Goal: Browse casually: Explore the website without a specific task or goal

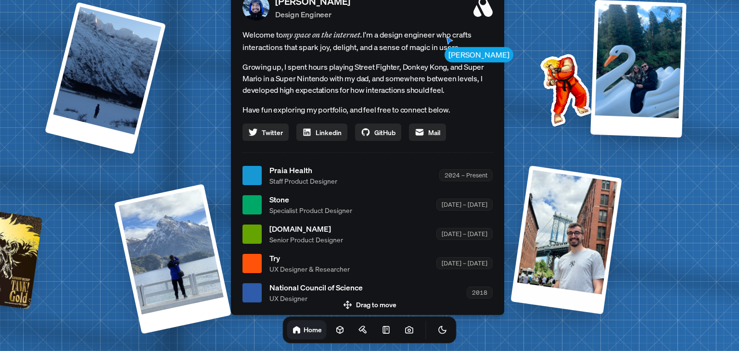
click at [569, 225] on div at bounding box center [566, 239] width 112 height 149
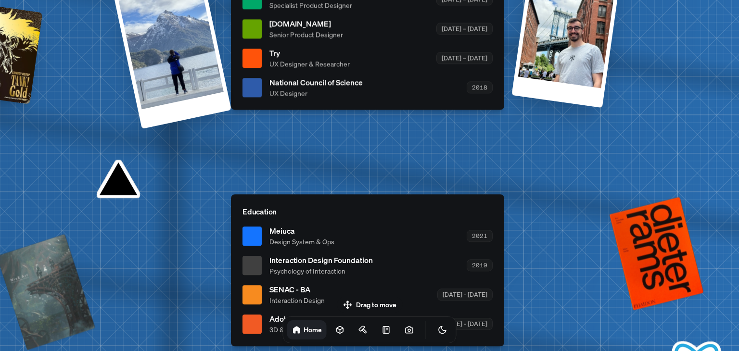
drag, startPoint x: 363, startPoint y: 302, endPoint x: 341, endPoint y: 272, distance: 37.2
click at [341, 0] on body "[PERSON_NAME] [PERSON_NAME] Design Engineer Welcome to my space on the internet…" at bounding box center [369, 0] width 739 height 0
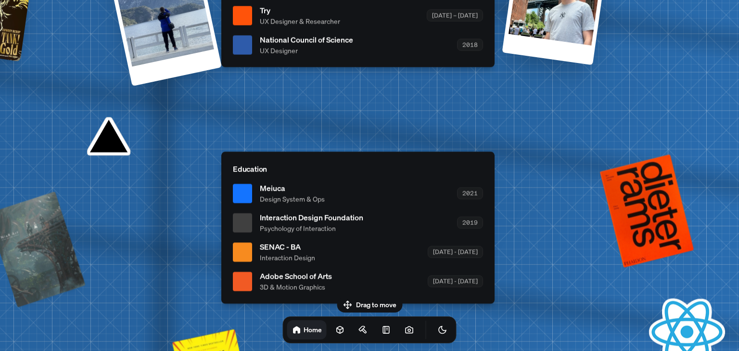
drag, startPoint x: 379, startPoint y: 181, endPoint x: 368, endPoint y: 135, distance: 47.4
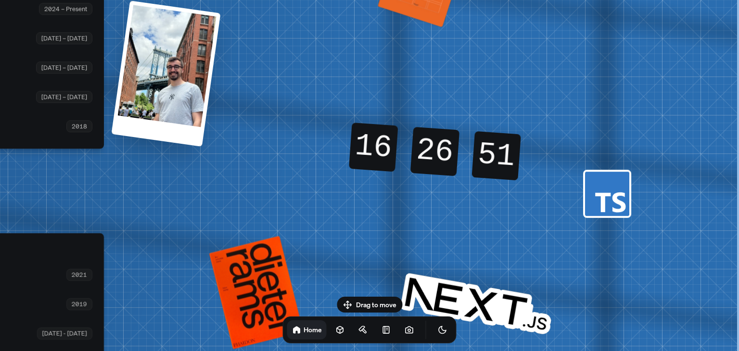
drag, startPoint x: 620, startPoint y: 99, endPoint x: 208, endPoint y: 184, distance: 420.7
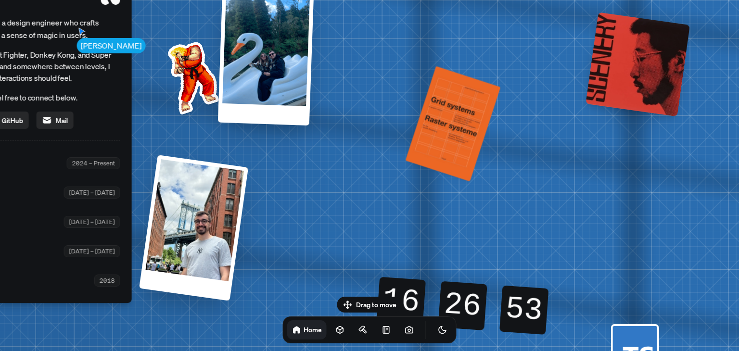
drag, startPoint x: 439, startPoint y: 83, endPoint x: 470, endPoint y: 249, distance: 168.6
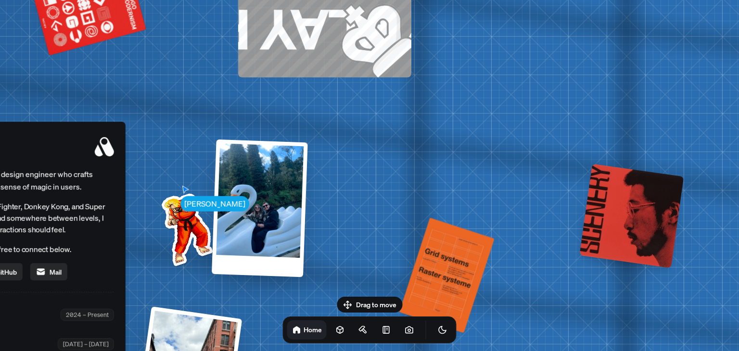
drag, startPoint x: 516, startPoint y: 75, endPoint x: 506, endPoint y: 230, distance: 154.7
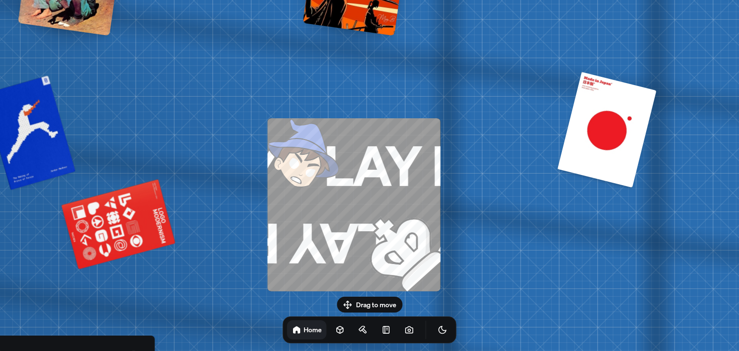
drag, startPoint x: 421, startPoint y: 34, endPoint x: 452, endPoint y: 252, distance: 220.5
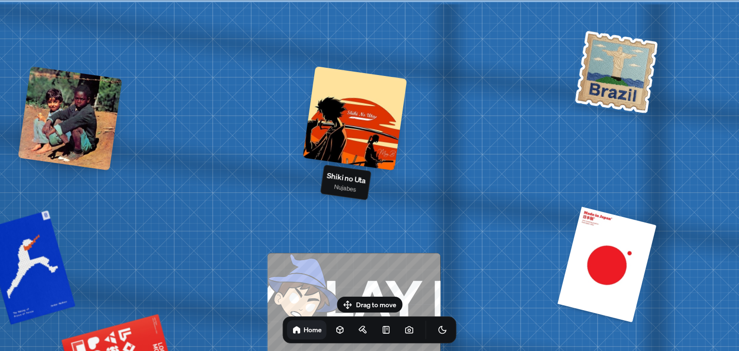
click at [390, 131] on div at bounding box center [354, 118] width 104 height 104
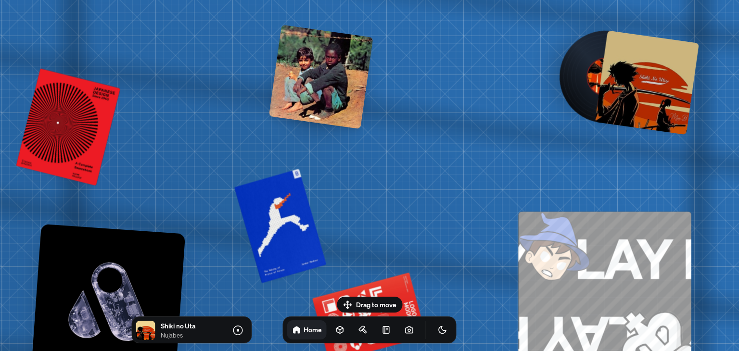
drag, startPoint x: 188, startPoint y: 203, endPoint x: 454, endPoint y: 158, distance: 270.6
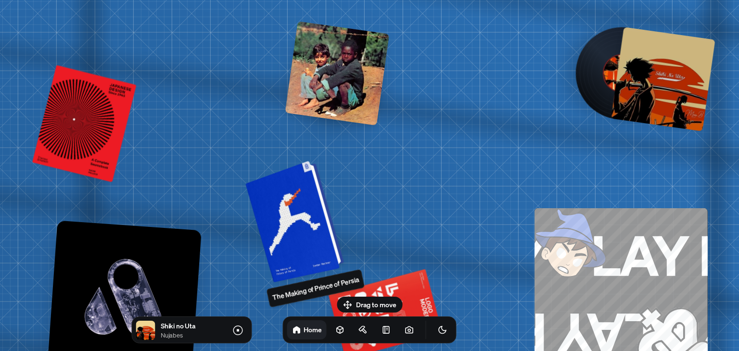
click at [284, 225] on div at bounding box center [295, 220] width 91 height 117
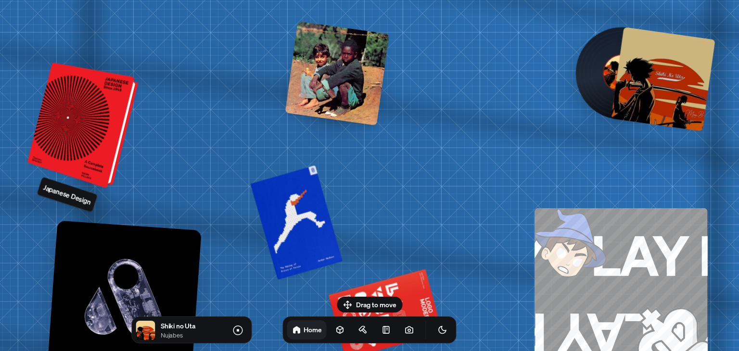
click at [70, 139] on div at bounding box center [84, 125] width 103 height 121
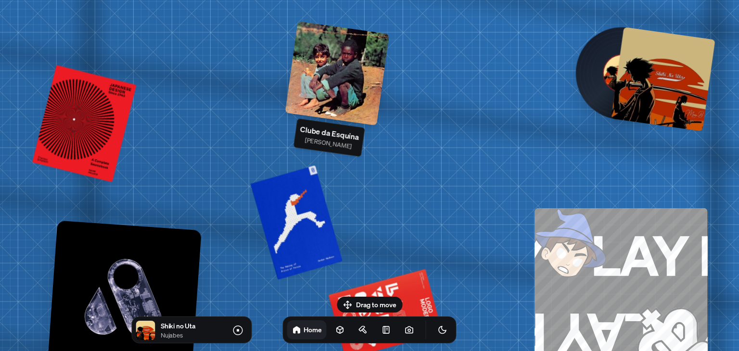
click at [354, 101] on div at bounding box center [337, 73] width 104 height 104
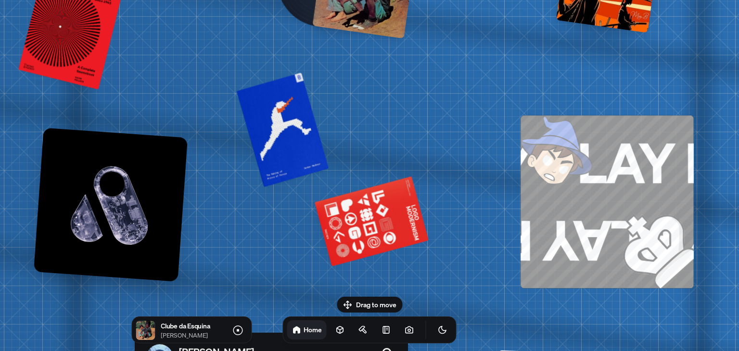
drag, startPoint x: 476, startPoint y: 214, endPoint x: 468, endPoint y: 108, distance: 106.5
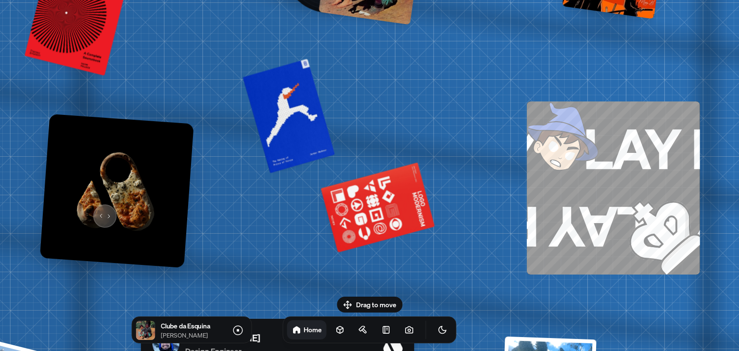
click at [102, 212] on img at bounding box center [117, 191] width 154 height 154
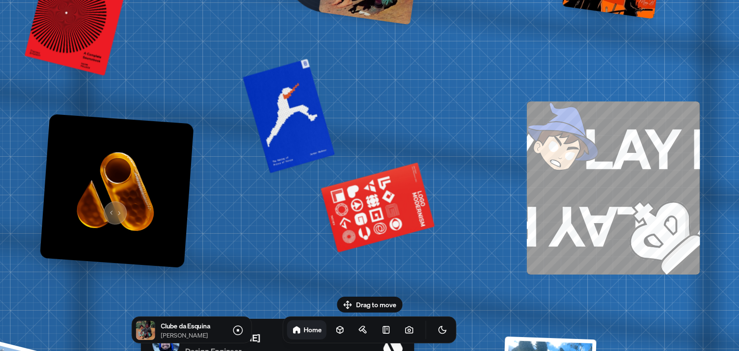
click at [112, 208] on img at bounding box center [117, 191] width 154 height 154
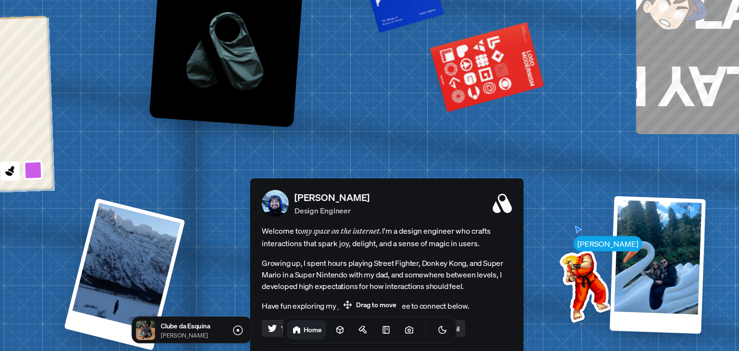
drag, startPoint x: 220, startPoint y: 252, endPoint x: 329, endPoint y: 112, distance: 177.8
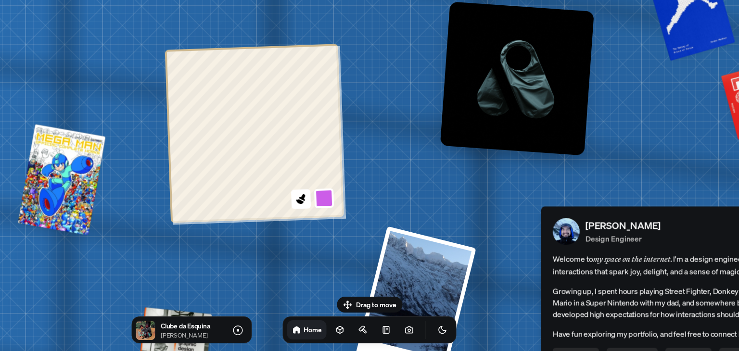
drag, startPoint x: 87, startPoint y: 156, endPoint x: 380, endPoint y: 186, distance: 295.2
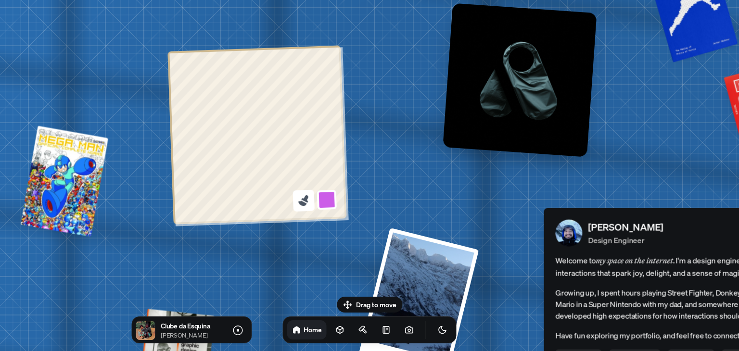
click at [307, 200] on icon at bounding box center [303, 200] width 13 height 13
click at [326, 200] on button at bounding box center [326, 200] width 22 height 22
click at [323, 88] on button at bounding box center [323, 85] width 22 height 22
click at [300, 199] on icon at bounding box center [303, 200] width 13 height 13
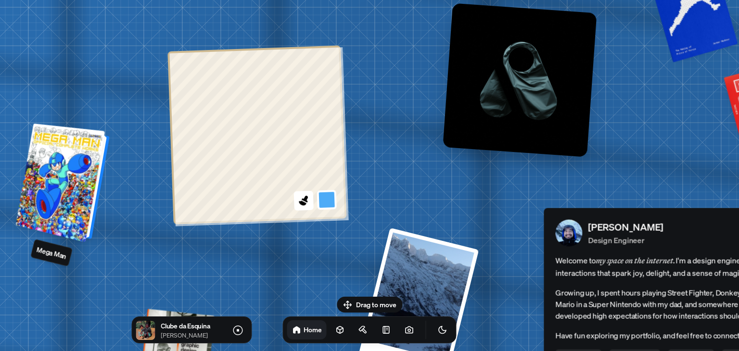
click at [71, 176] on div at bounding box center [64, 183] width 87 height 114
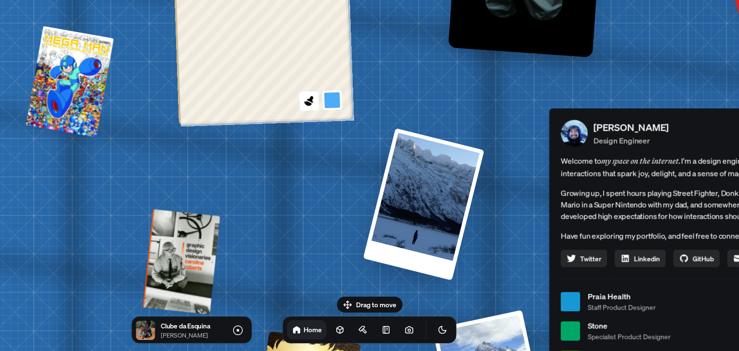
drag, startPoint x: 214, startPoint y: 270, endPoint x: 236, endPoint y: 139, distance: 132.5
click at [236, 140] on div "[PERSON_NAME] [PERSON_NAME] Design Engineer Welcome to my space on the internet…" at bounding box center [687, 302] width 1439 height 1260
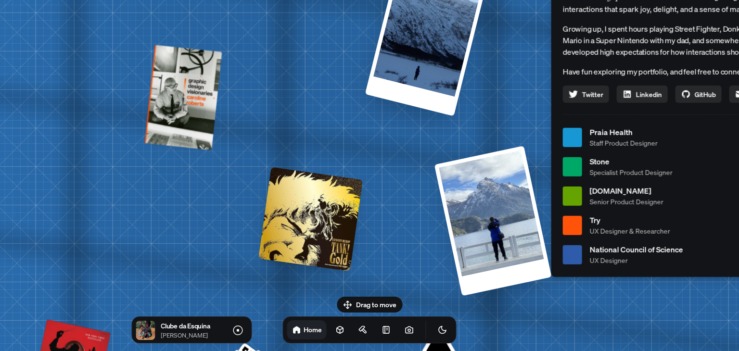
drag, startPoint x: 269, startPoint y: 253, endPoint x: 255, endPoint y: 82, distance: 172.3
click at [255, 83] on div "[PERSON_NAME] [PERSON_NAME] Design Engineer Welcome to my space on the internet…" at bounding box center [689, 138] width 1439 height 1260
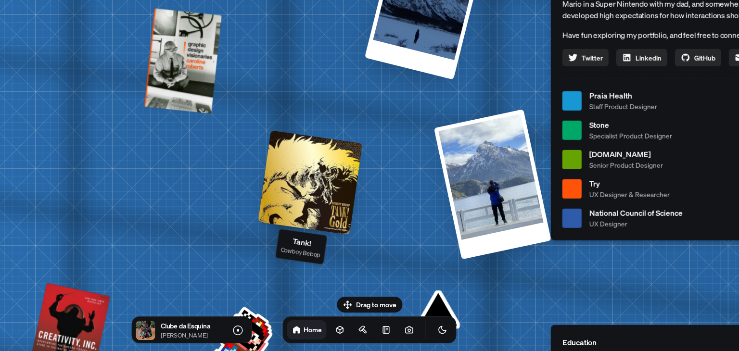
click at [288, 193] on div at bounding box center [310, 182] width 104 height 104
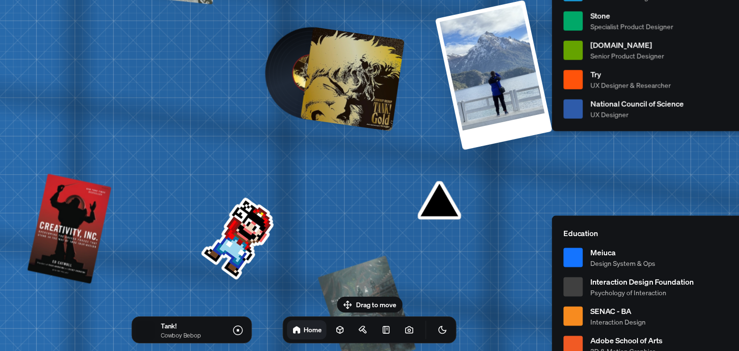
drag, startPoint x: 291, startPoint y: 261, endPoint x: 308, endPoint y: 120, distance: 142.4
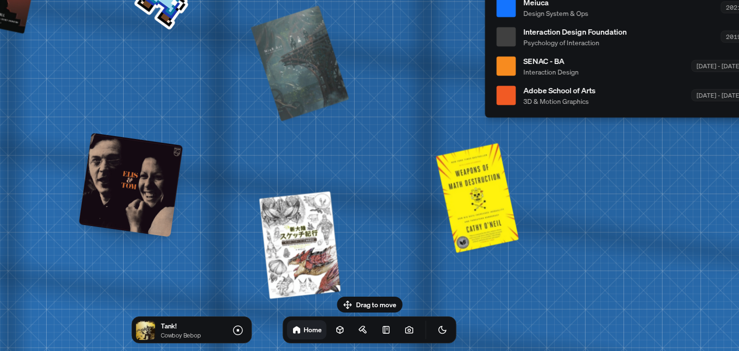
drag, startPoint x: 468, startPoint y: 270, endPoint x: 386, endPoint y: 51, distance: 233.3
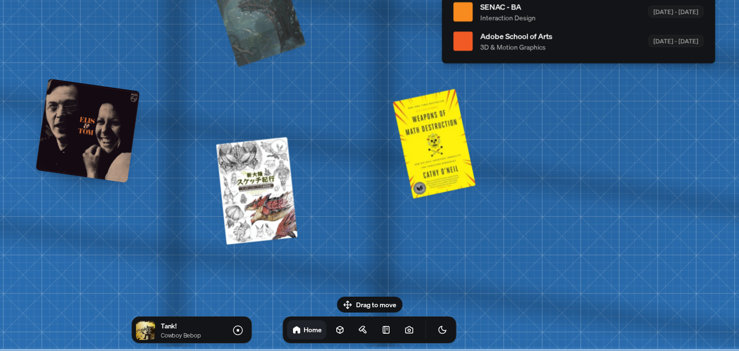
drag, startPoint x: 431, startPoint y: 256, endPoint x: 387, endPoint y: 43, distance: 217.9
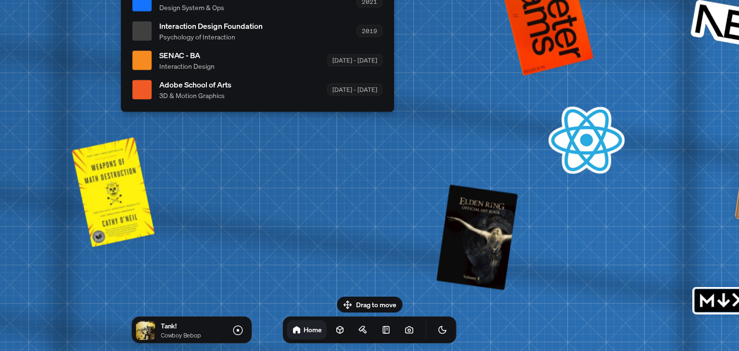
drag, startPoint x: 555, startPoint y: 153, endPoint x: 188, endPoint y: 213, distance: 372.1
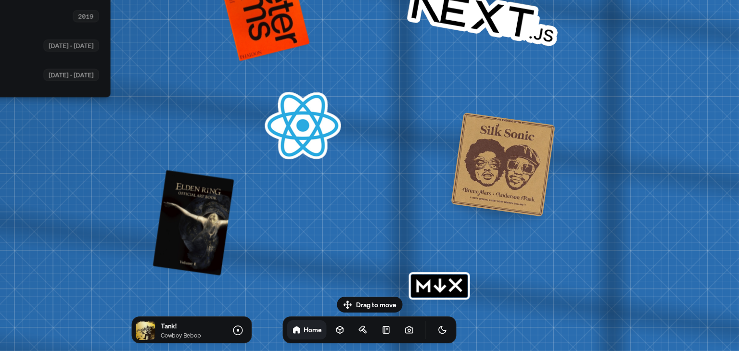
drag, startPoint x: 594, startPoint y: 212, endPoint x: 339, endPoint y: 186, distance: 256.6
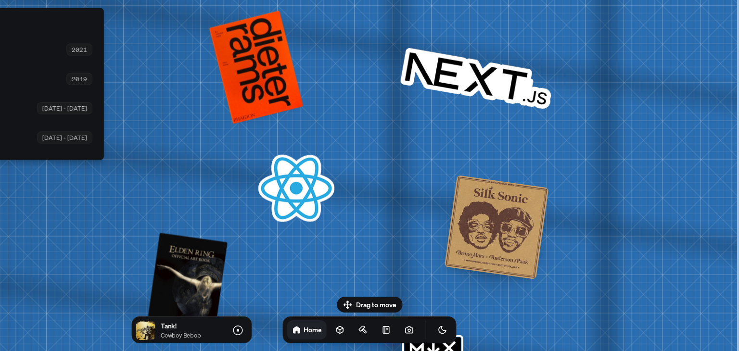
drag, startPoint x: 413, startPoint y: 111, endPoint x: 349, endPoint y: 168, distance: 86.2
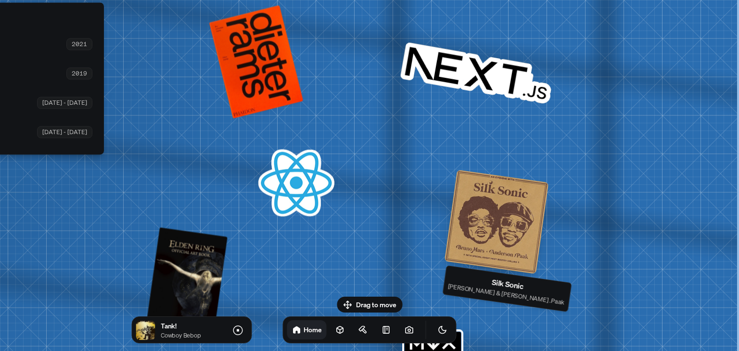
click at [495, 218] on div at bounding box center [496, 222] width 104 height 104
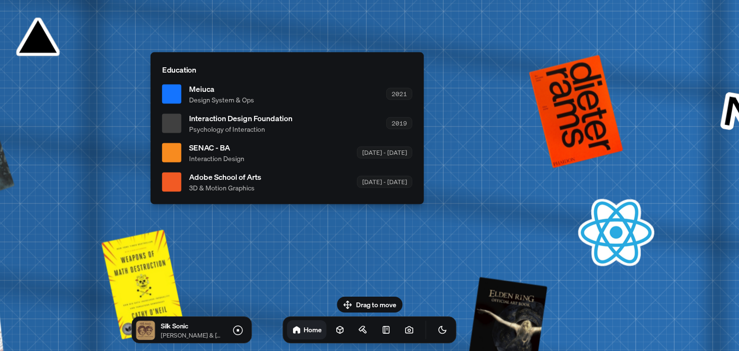
drag, startPoint x: 216, startPoint y: 154, endPoint x: 538, endPoint y: 206, distance: 325.3
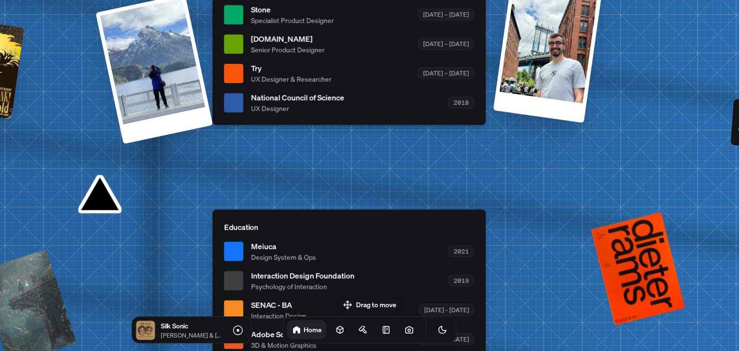
drag, startPoint x: 292, startPoint y: 35, endPoint x: 353, endPoint y: 199, distance: 174.3
